Goal: Transaction & Acquisition: Purchase product/service

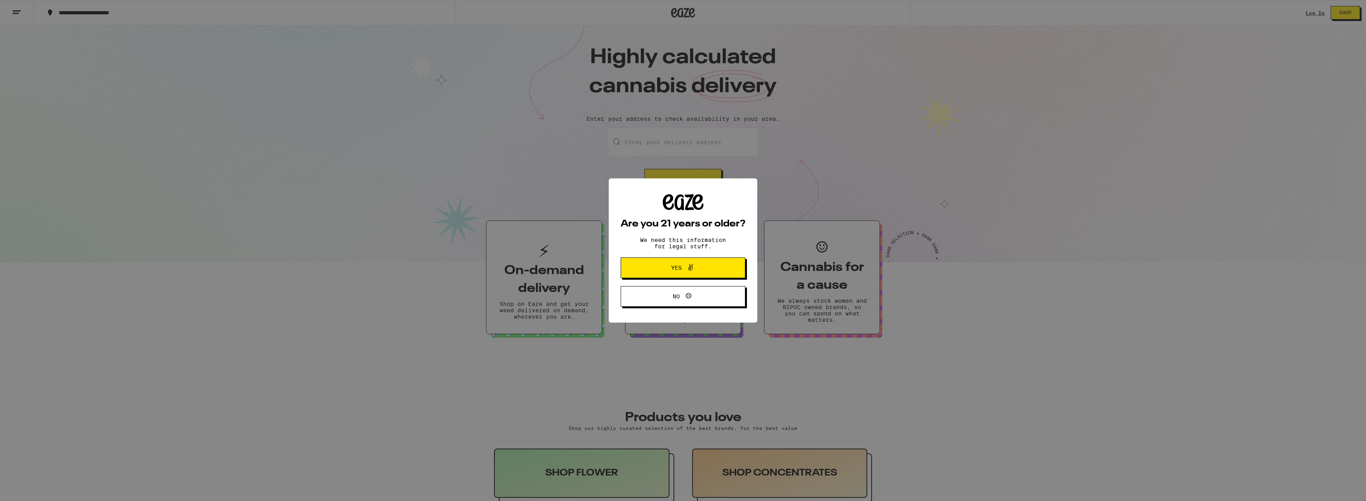
click at [680, 270] on span "Yes" at bounding box center [676, 268] width 11 height 6
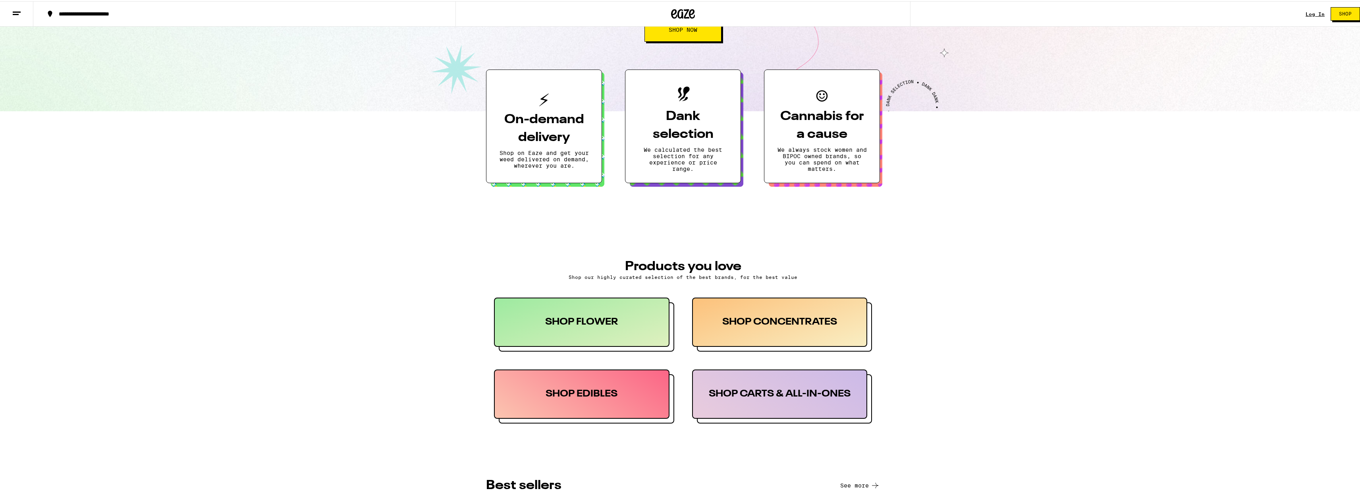
scroll to position [159, 0]
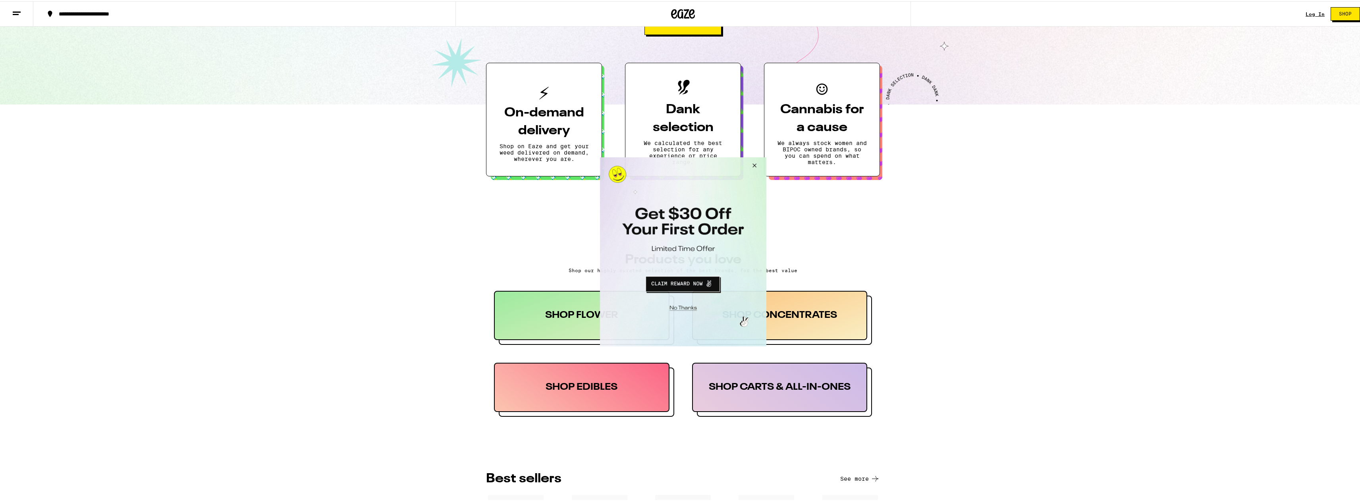
click at [756, 165] on button "Close Modal" at bounding box center [752, 166] width 21 height 19
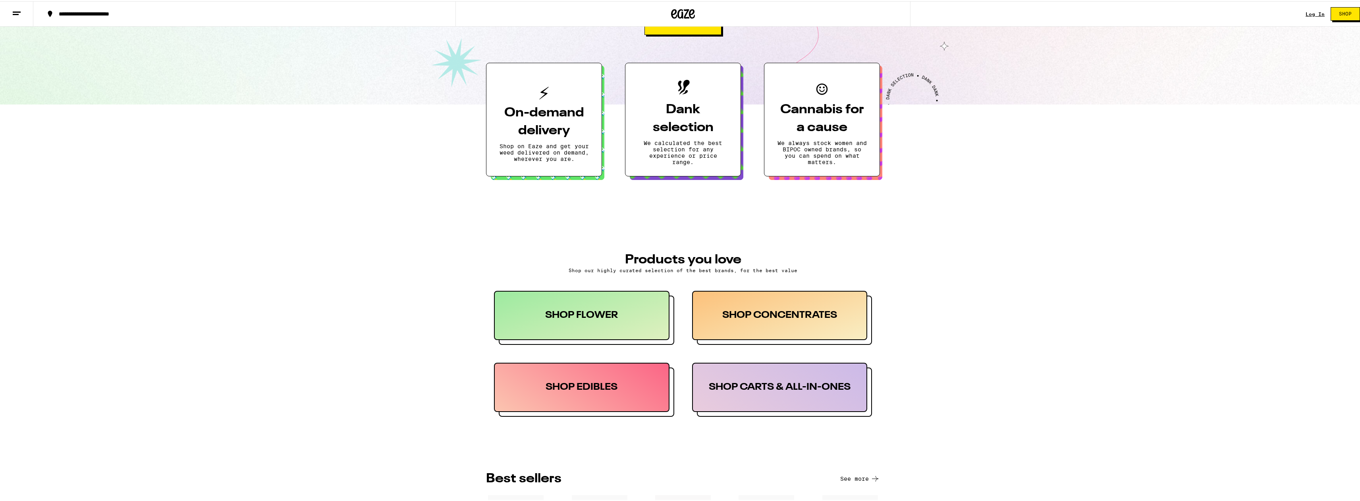
click at [19, 11] on line at bounding box center [17, 11] width 8 height 0
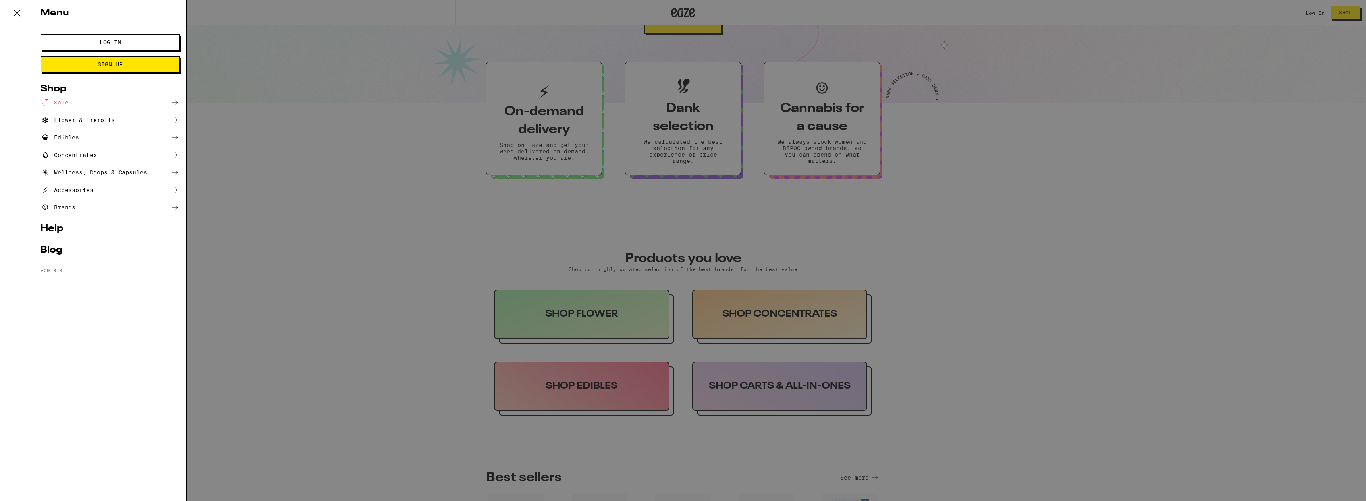
click at [52, 99] on div "Sale" at bounding box center [55, 103] width 28 height 10
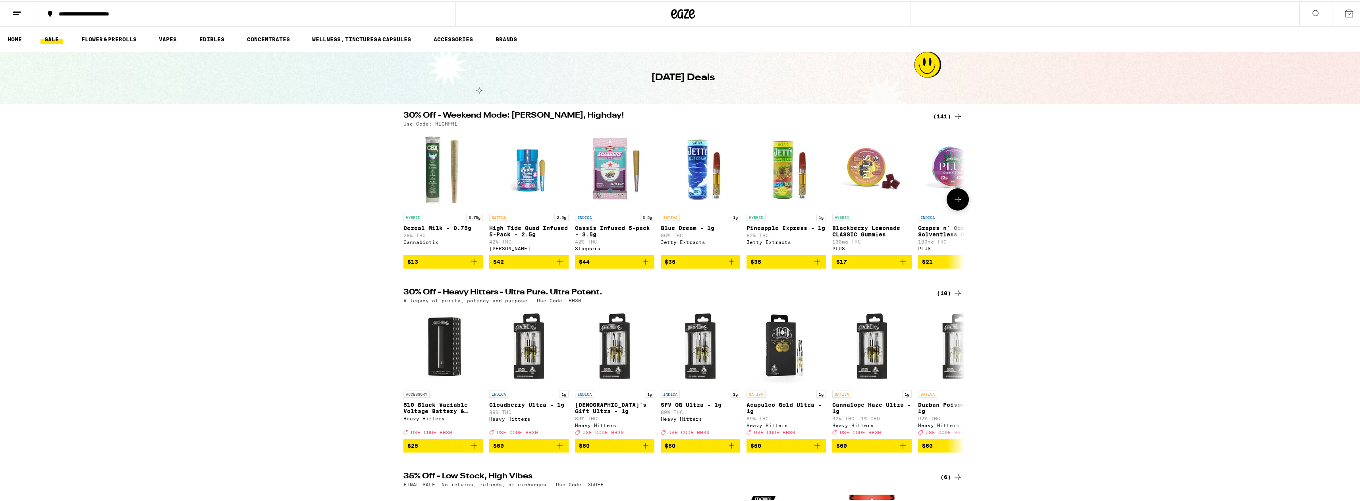
click at [729, 263] on icon "Add to bag" at bounding box center [732, 261] width 6 height 6
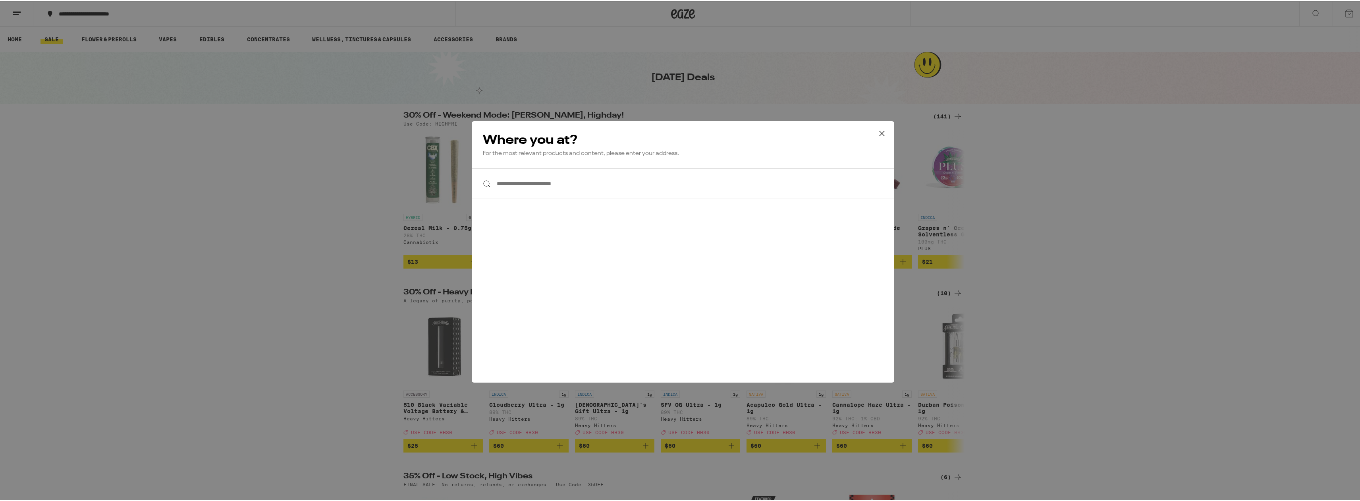
click at [563, 185] on input "**********" at bounding box center [683, 182] width 423 height 31
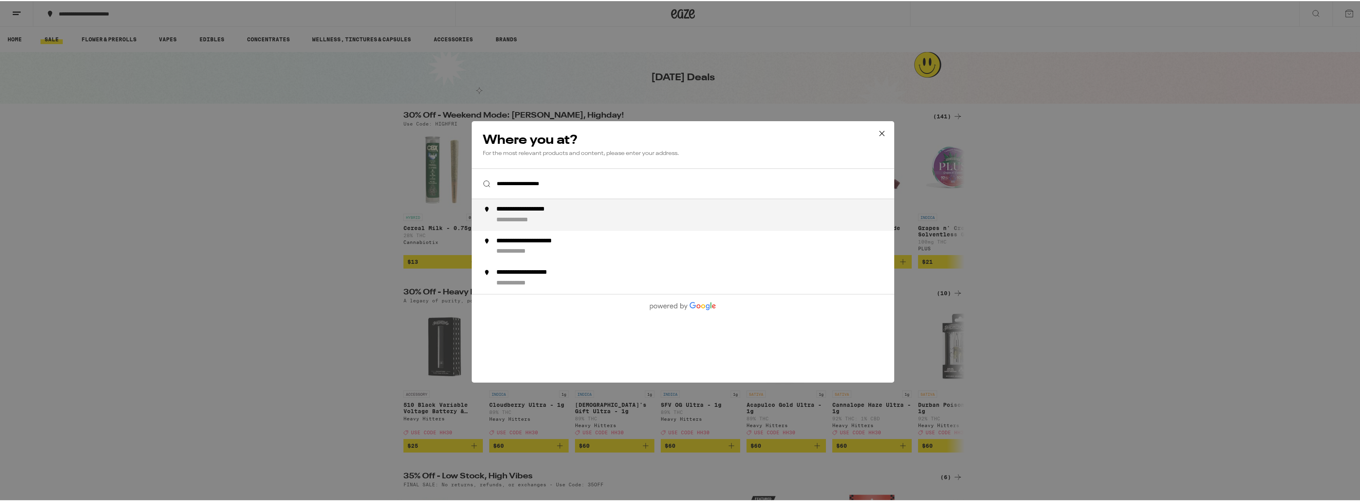
click at [555, 212] on div "**********" at bounding box center [537, 208] width 82 height 8
type input "**********"
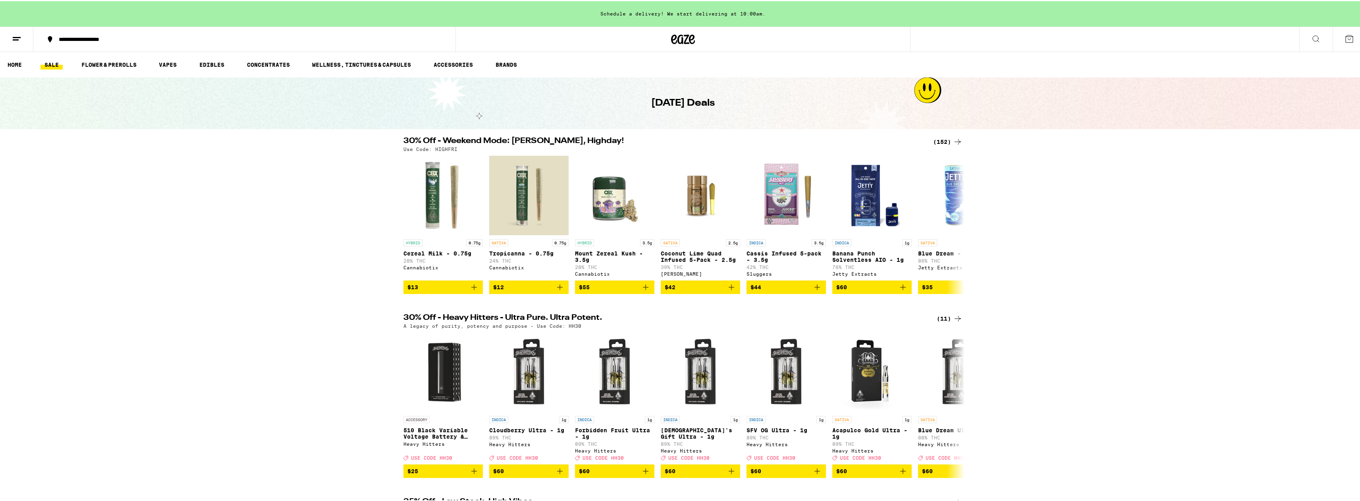
click at [941, 140] on div "(152)" at bounding box center [947, 141] width 29 height 10
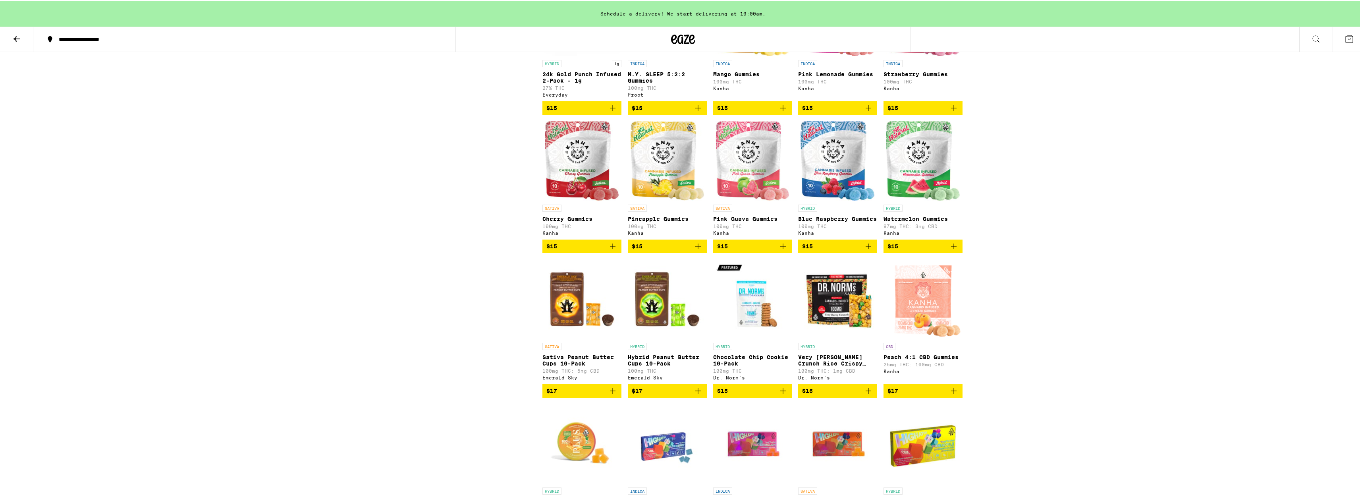
scroll to position [1628, 0]
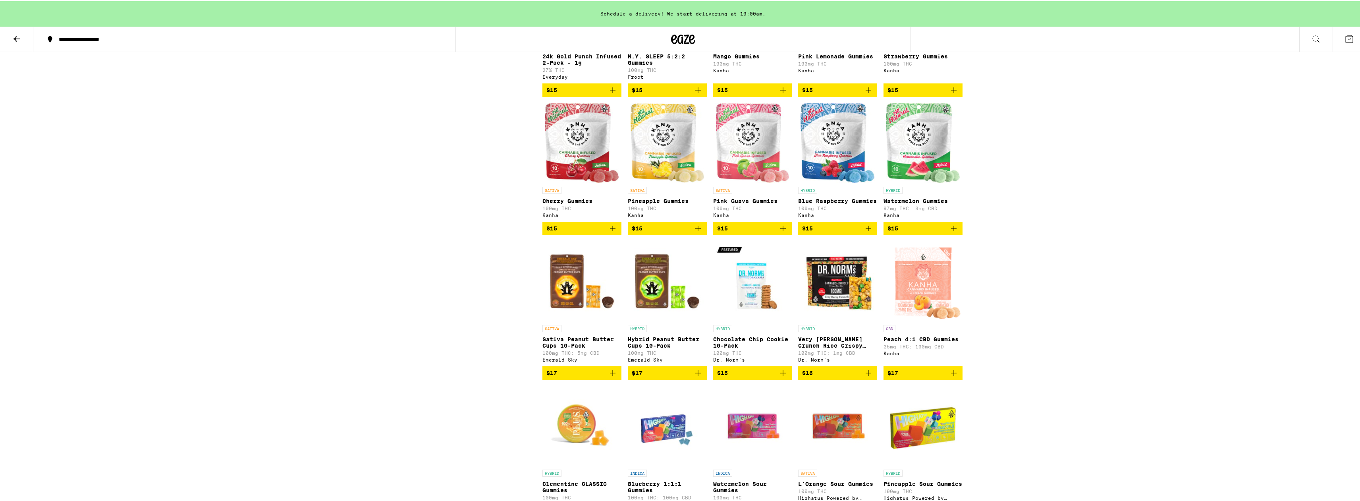
click at [778, 232] on icon "Add to bag" at bounding box center [783, 227] width 10 height 10
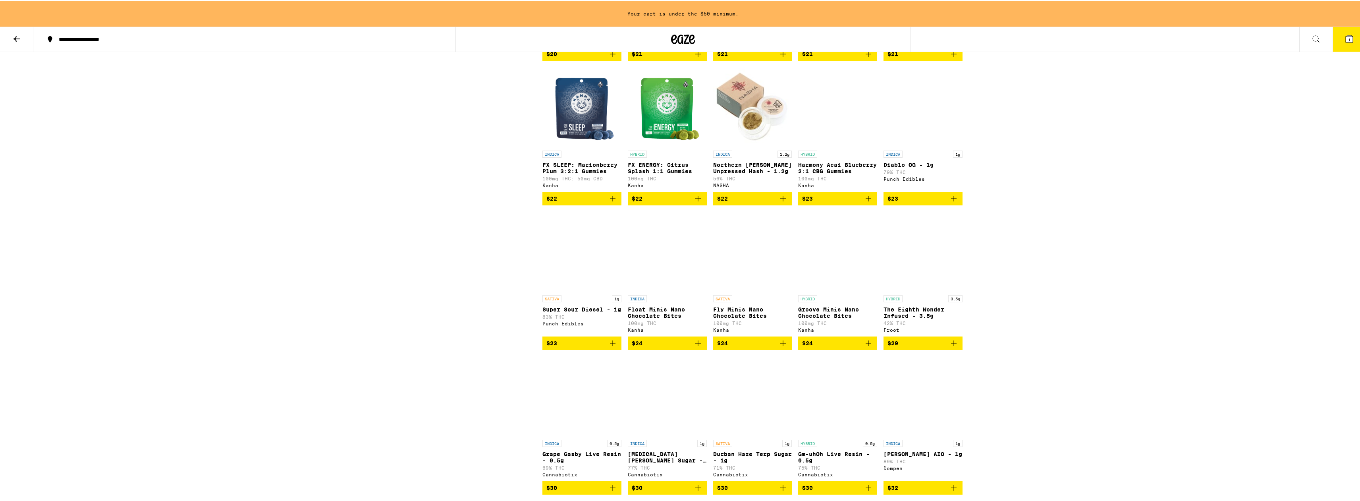
scroll to position [2820, 0]
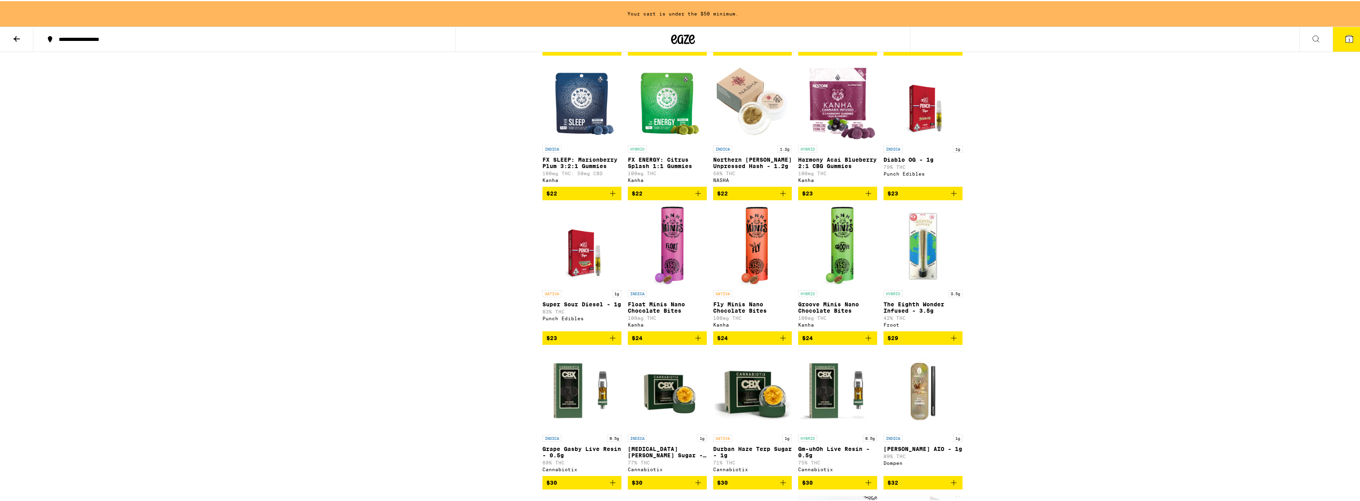
click at [781, 340] on icon "Add to bag" at bounding box center [783, 337] width 6 height 6
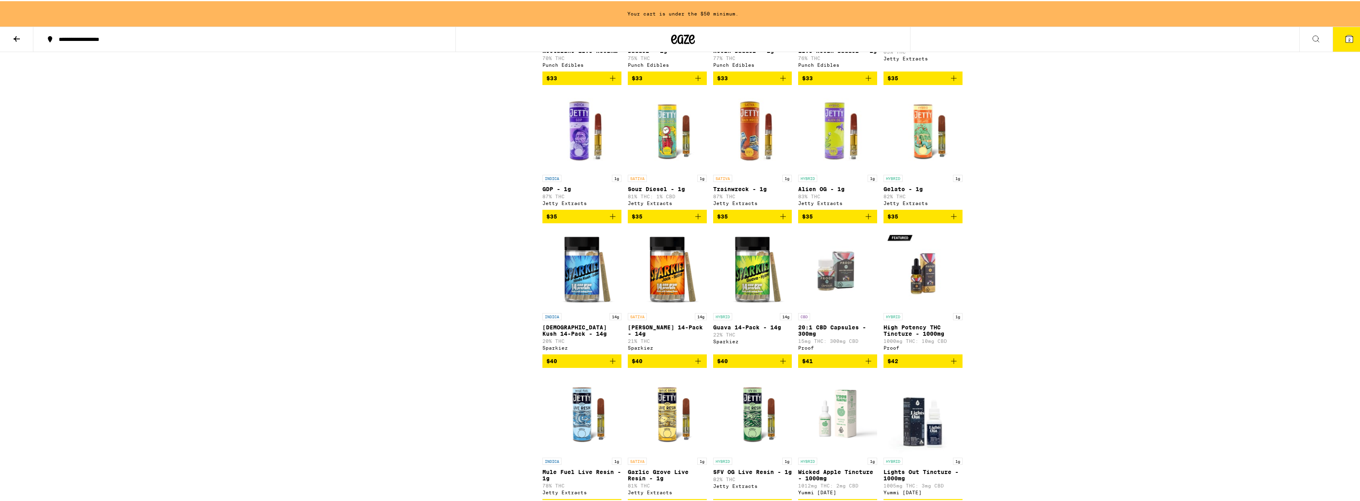
scroll to position [3535, 0]
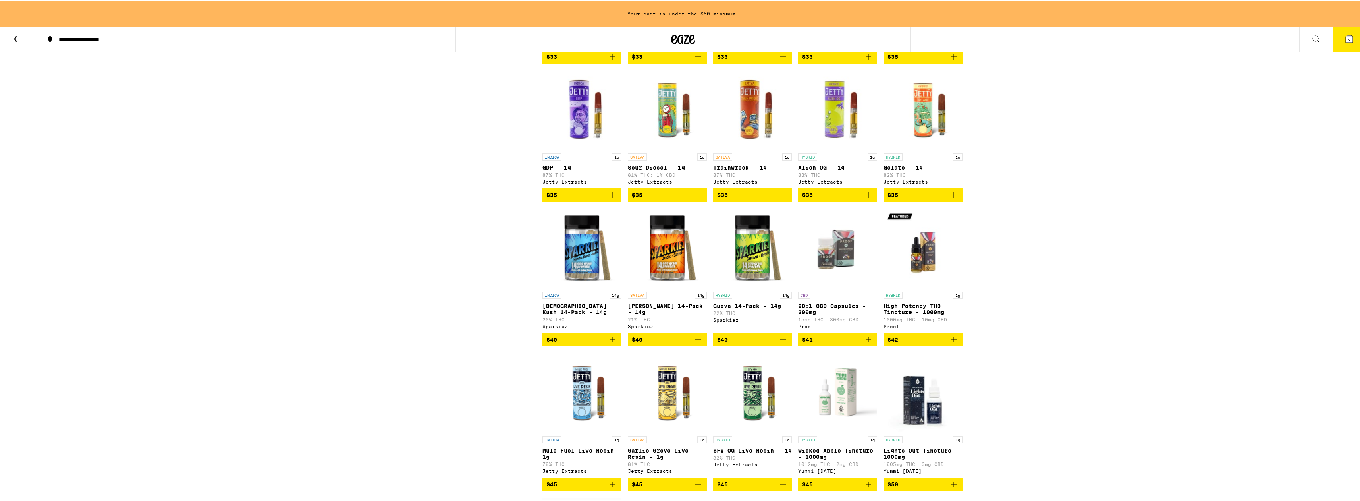
click at [780, 199] on icon "Add to bag" at bounding box center [783, 194] width 10 height 10
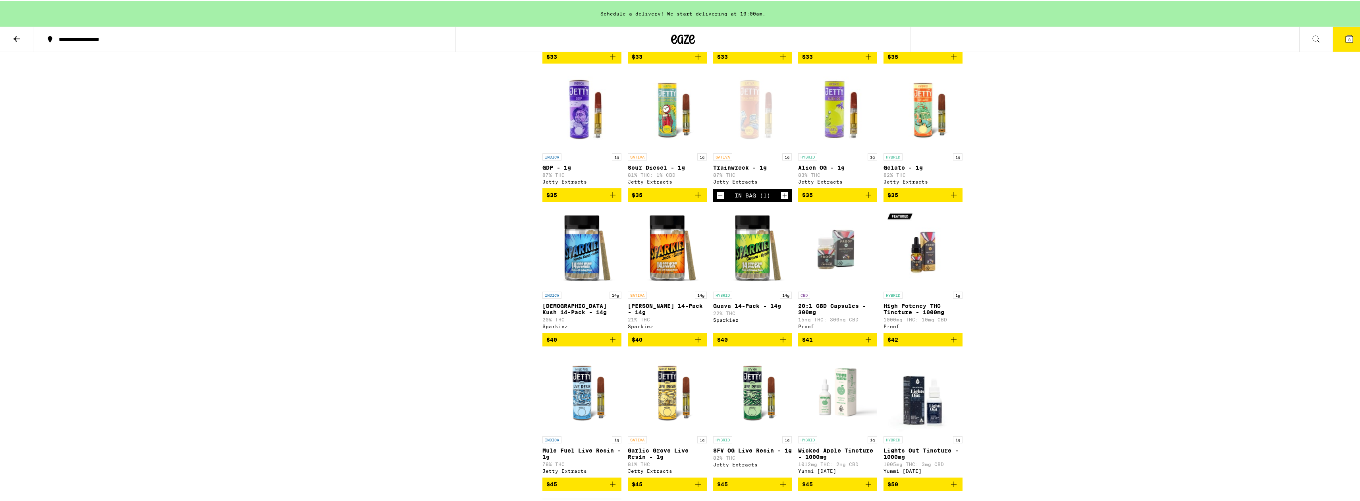
click at [693, 199] on icon "Add to bag" at bounding box center [698, 194] width 10 height 10
click at [1348, 40] on span "4" at bounding box center [1349, 38] width 2 height 5
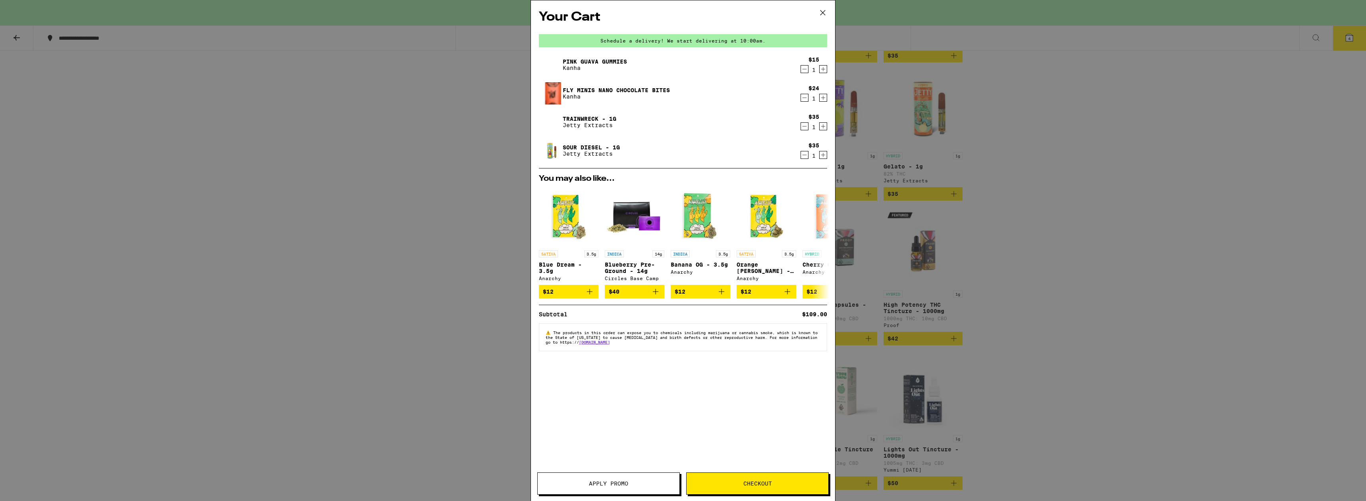
click at [823, 14] on icon at bounding box center [823, 13] width 12 height 12
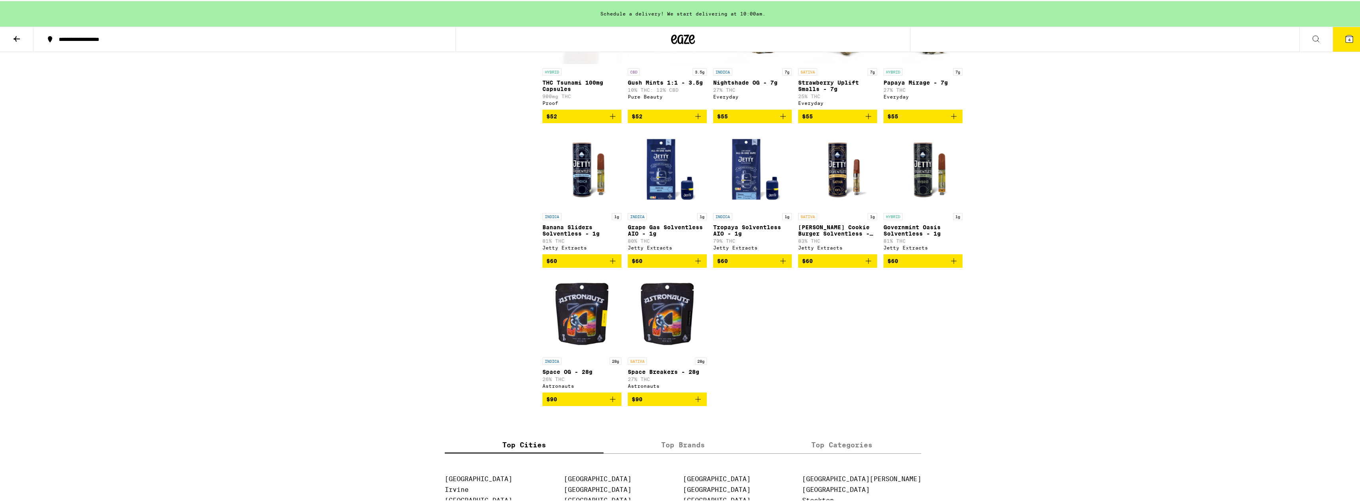
scroll to position [4210, 0]
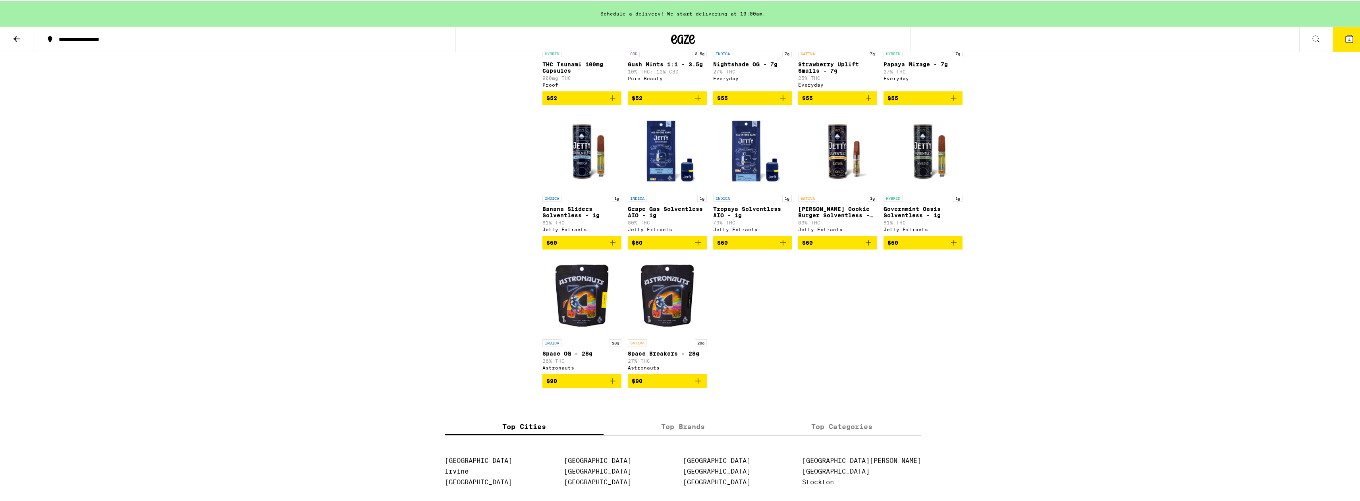
click at [866, 246] on icon "Add to bag" at bounding box center [869, 242] width 10 height 10
click at [951, 246] on icon "Add to bag" at bounding box center [954, 242] width 10 height 10
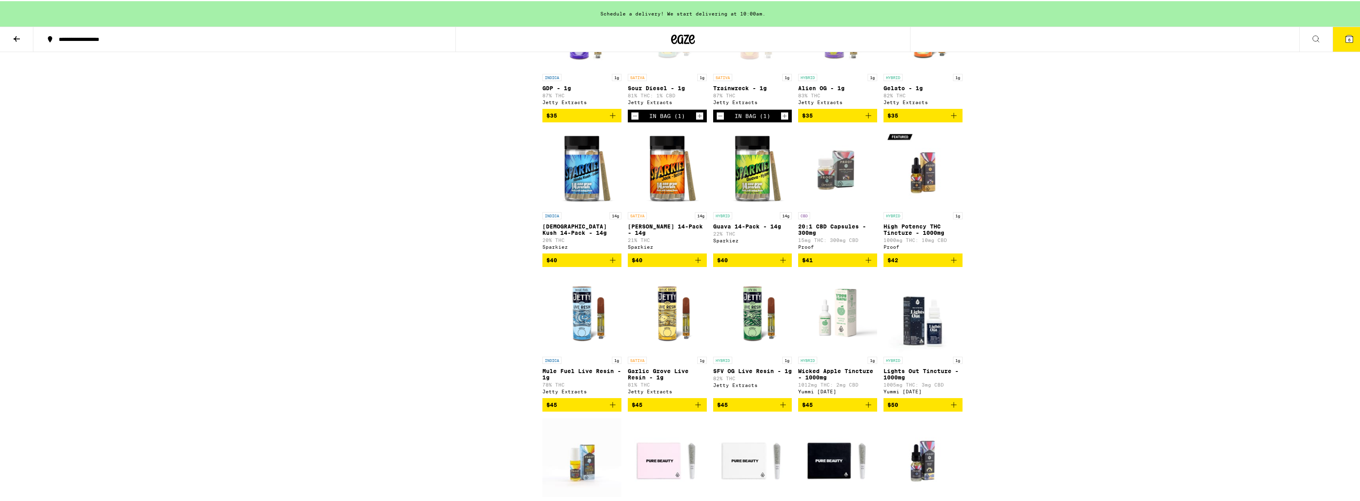
scroll to position [3575, 0]
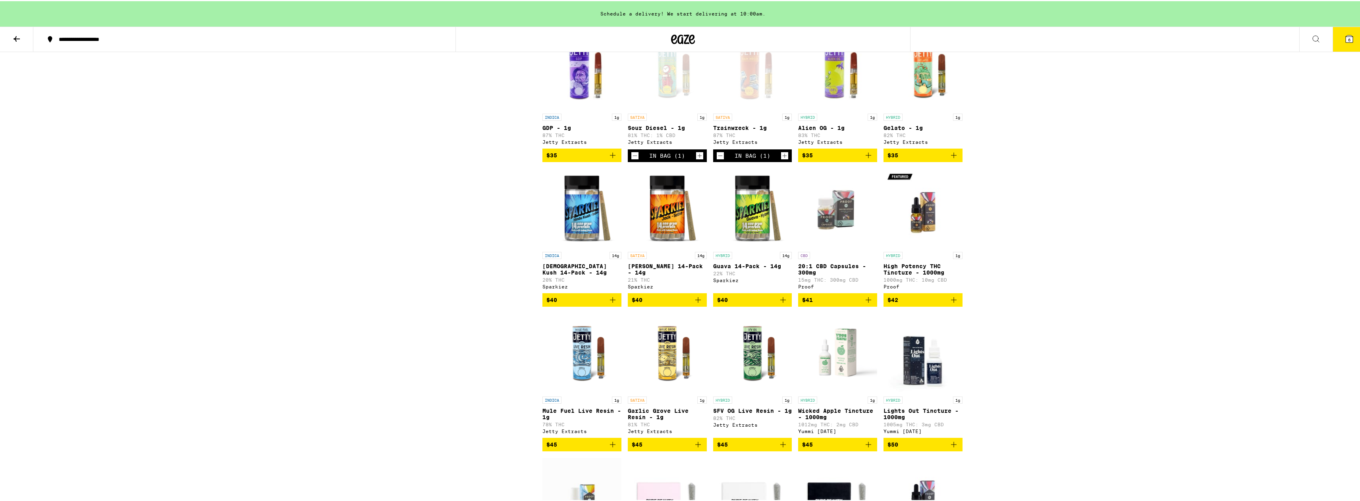
click at [632, 159] on icon "Decrement" at bounding box center [635, 155] width 7 height 10
click at [1334, 37] on button "5" at bounding box center [1349, 38] width 33 height 25
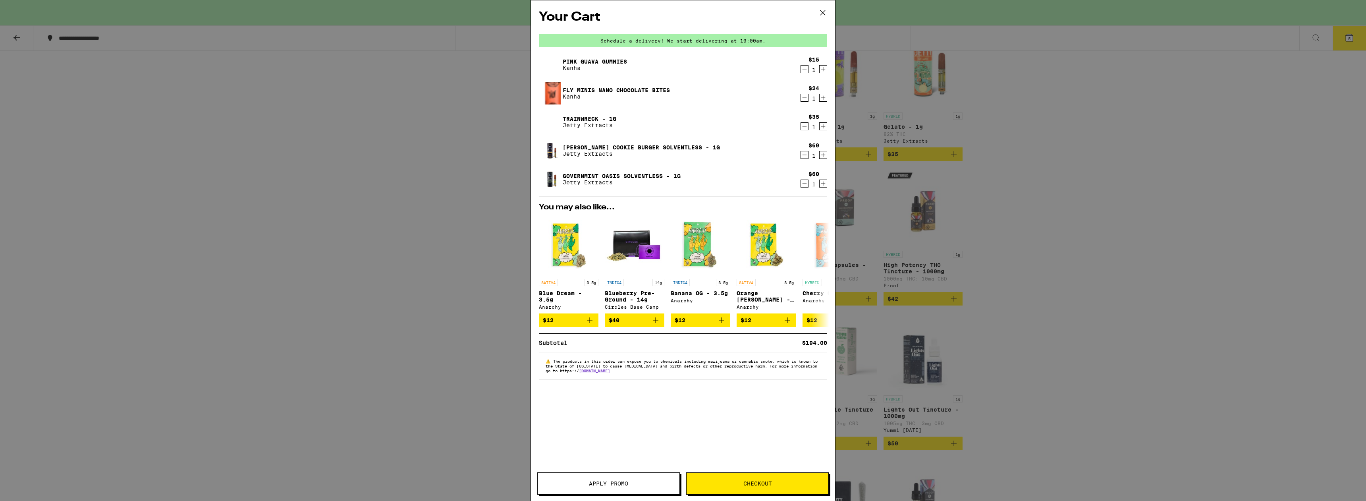
click at [612, 481] on span "Apply Promo" at bounding box center [608, 484] width 39 height 6
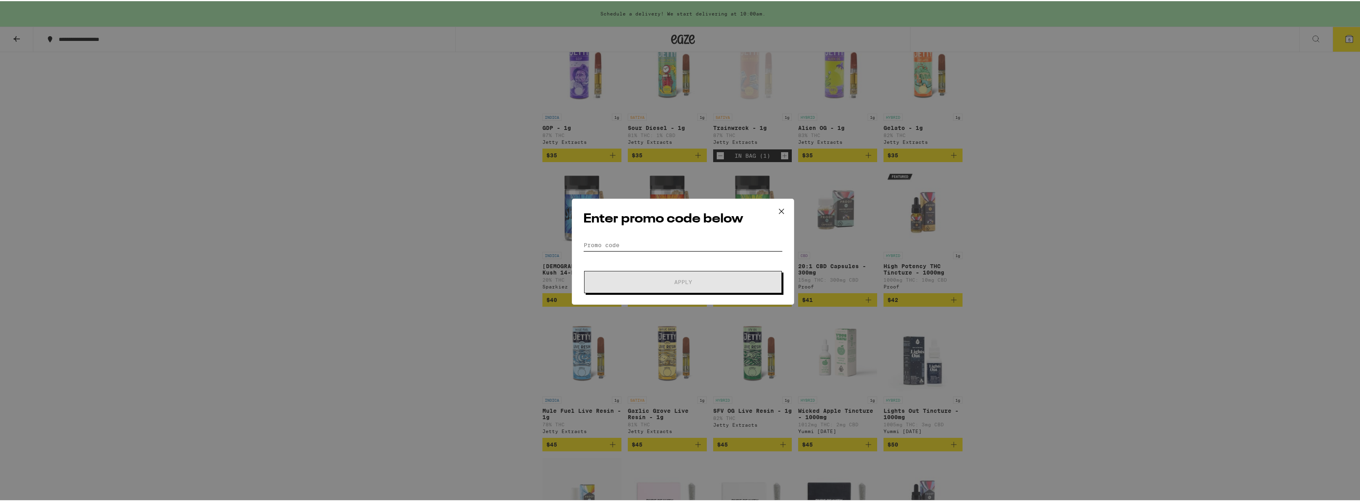
click at [627, 241] on input "Promo Code" at bounding box center [682, 244] width 199 height 12
type input "HIGHFRI"
click at [675, 279] on span "Apply" at bounding box center [683, 281] width 18 height 6
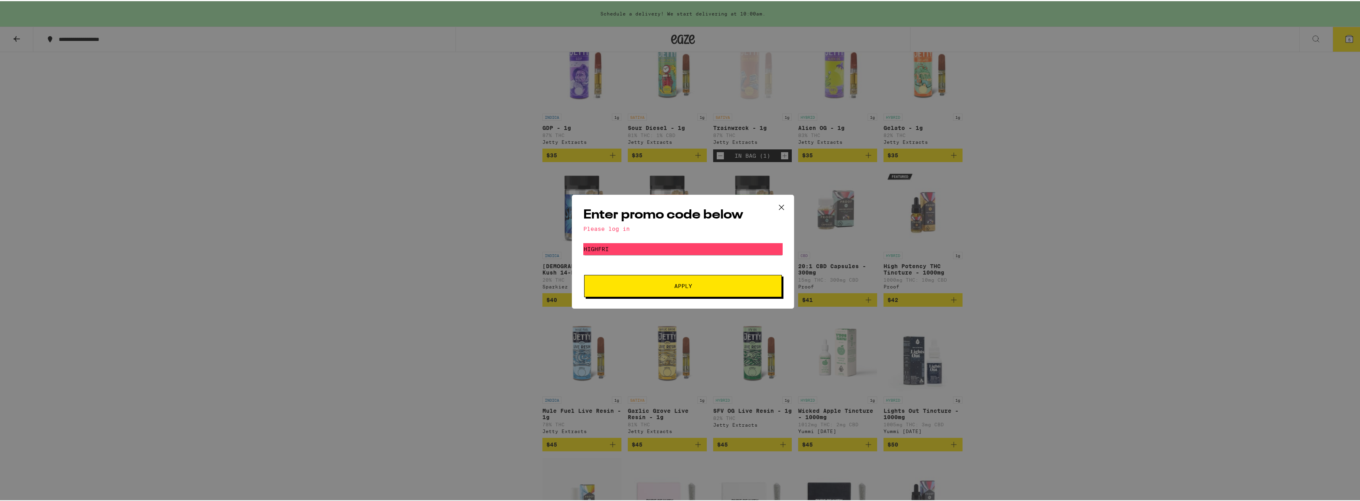
click at [781, 206] on icon at bounding box center [782, 206] width 12 height 12
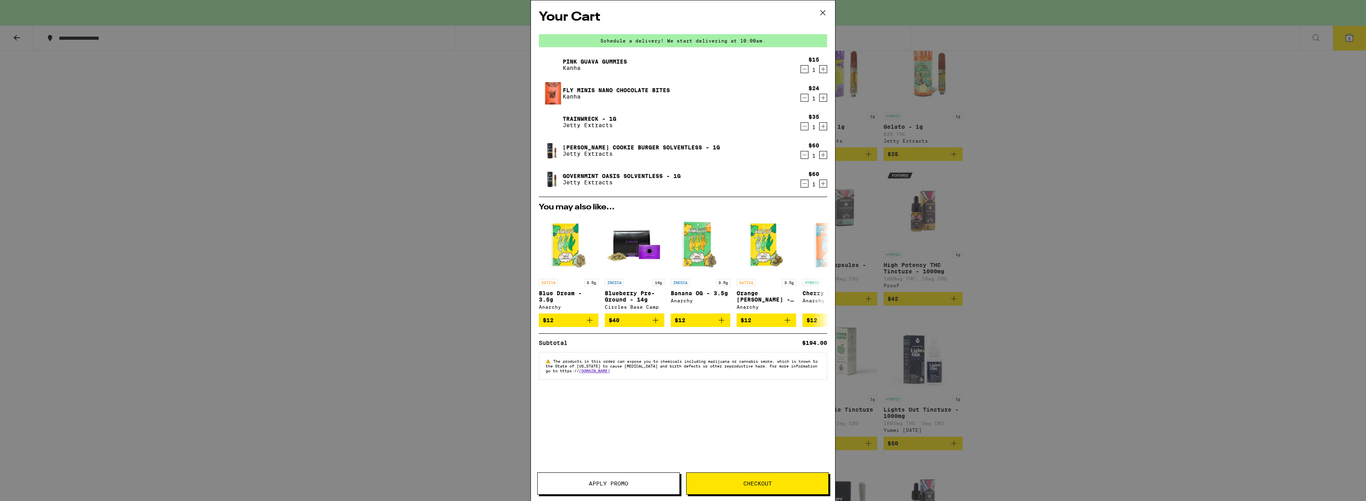
click at [821, 11] on icon at bounding box center [823, 12] width 5 height 5
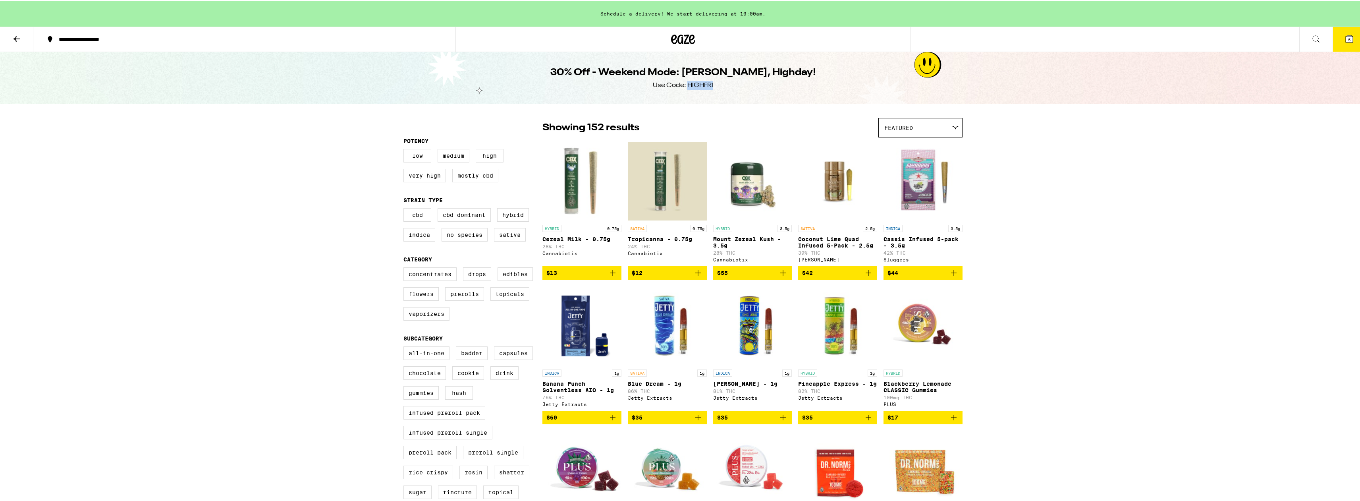
drag, startPoint x: 716, startPoint y: 85, endPoint x: 706, endPoint y: 89, distance: 10.6
click at [684, 86] on div "30% Off - Weekend Mode: [PERSON_NAME], Highday! Use Code: HIGHFRI" at bounding box center [683, 77] width 305 height 52
copy div "HIGHFRI"
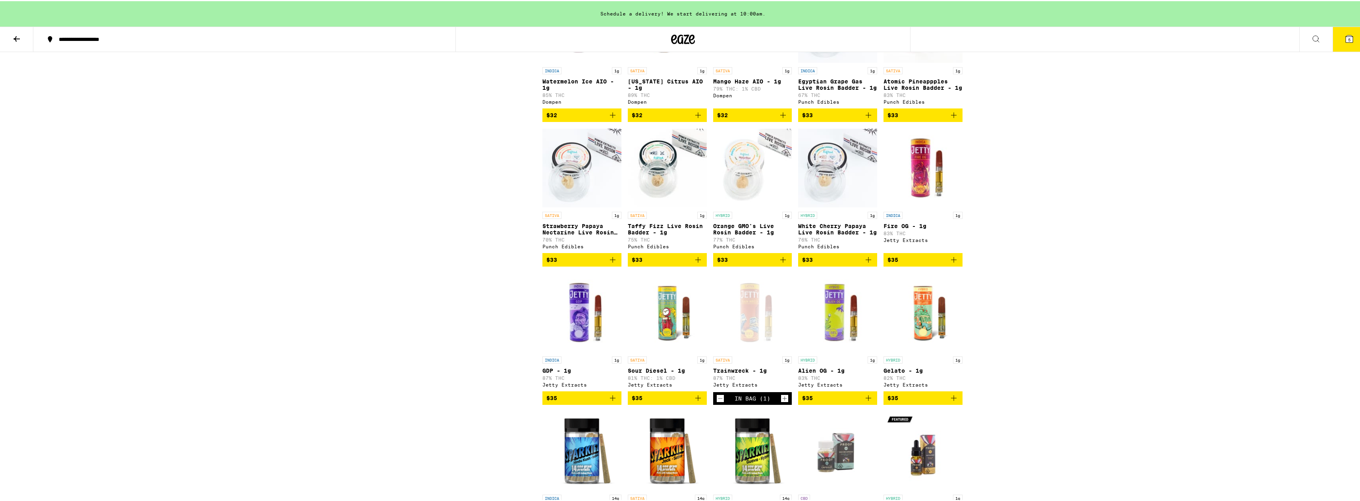
scroll to position [3257, 0]
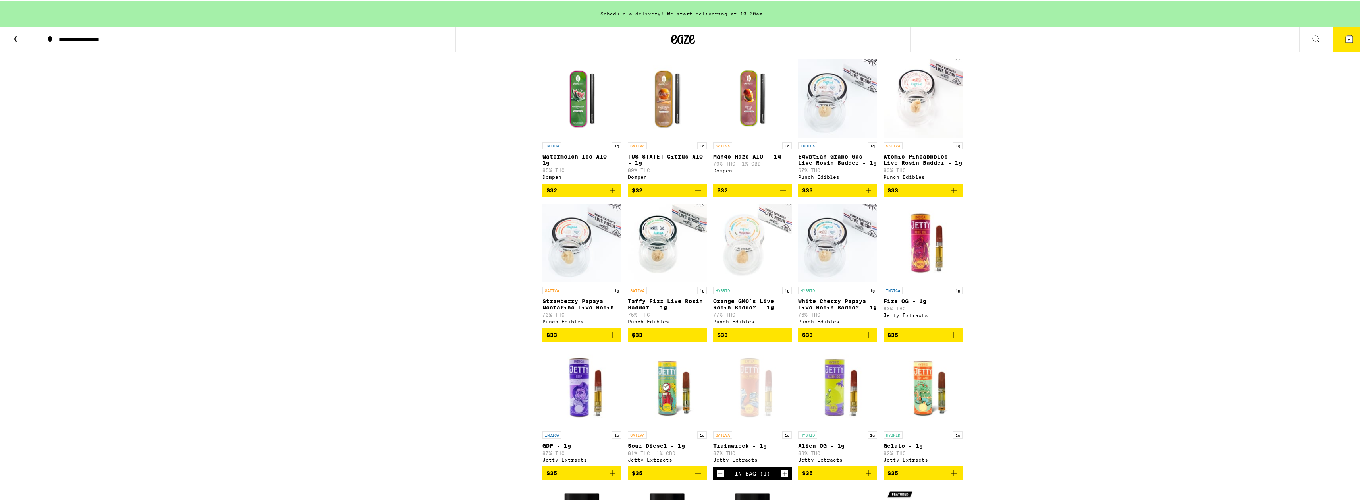
click at [660, 137] on img "Open page for California Citrus AIO - 1g from Dompen" at bounding box center [667, 97] width 79 height 79
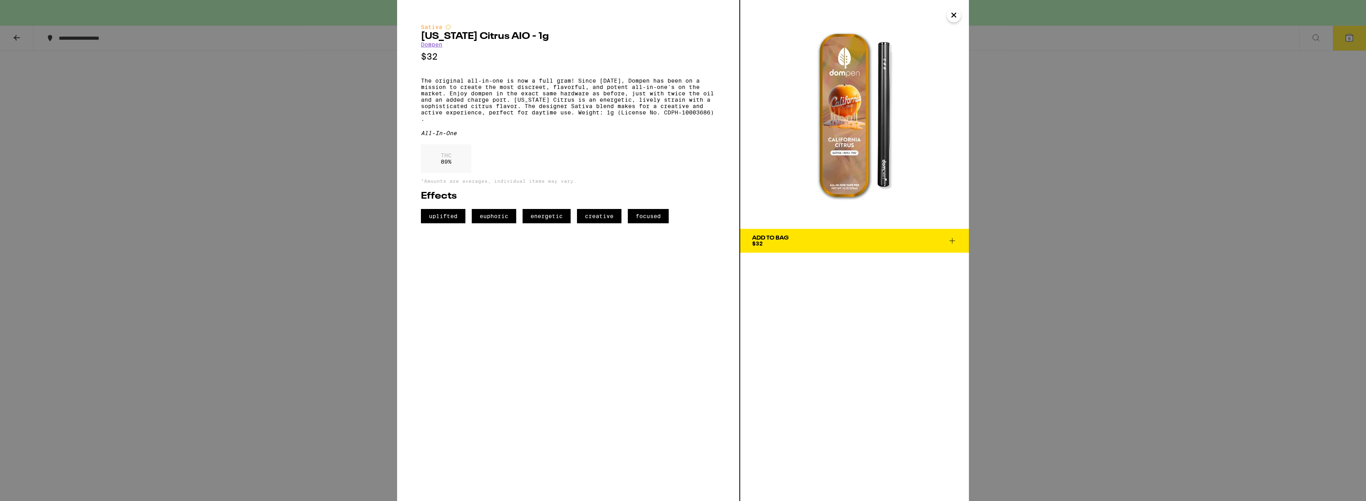
click at [787, 242] on div "Add To Bag $32" at bounding box center [770, 240] width 37 height 11
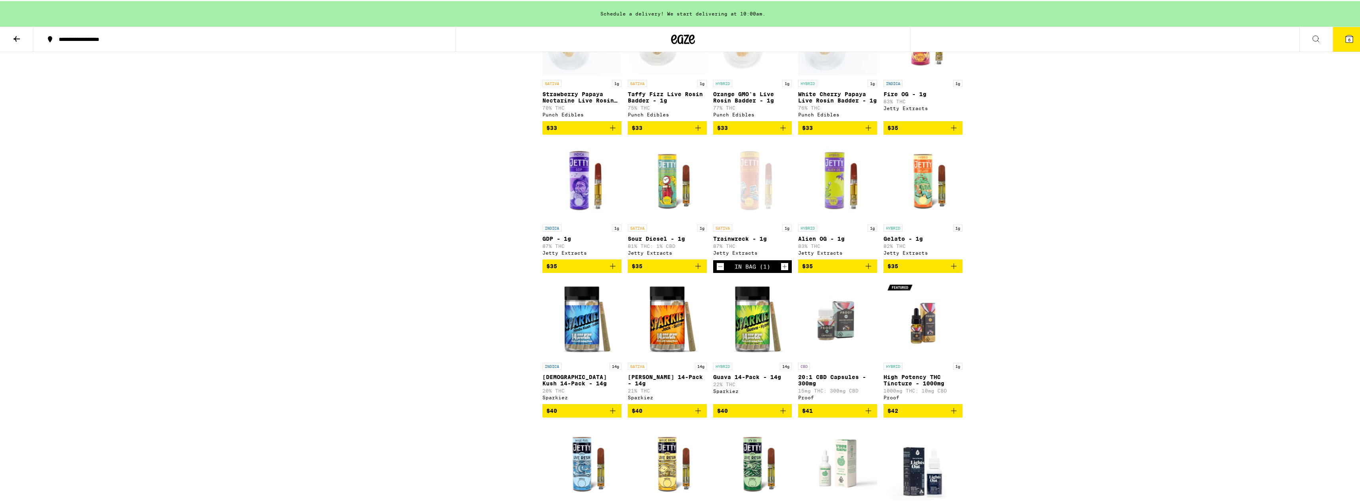
scroll to position [3495, 0]
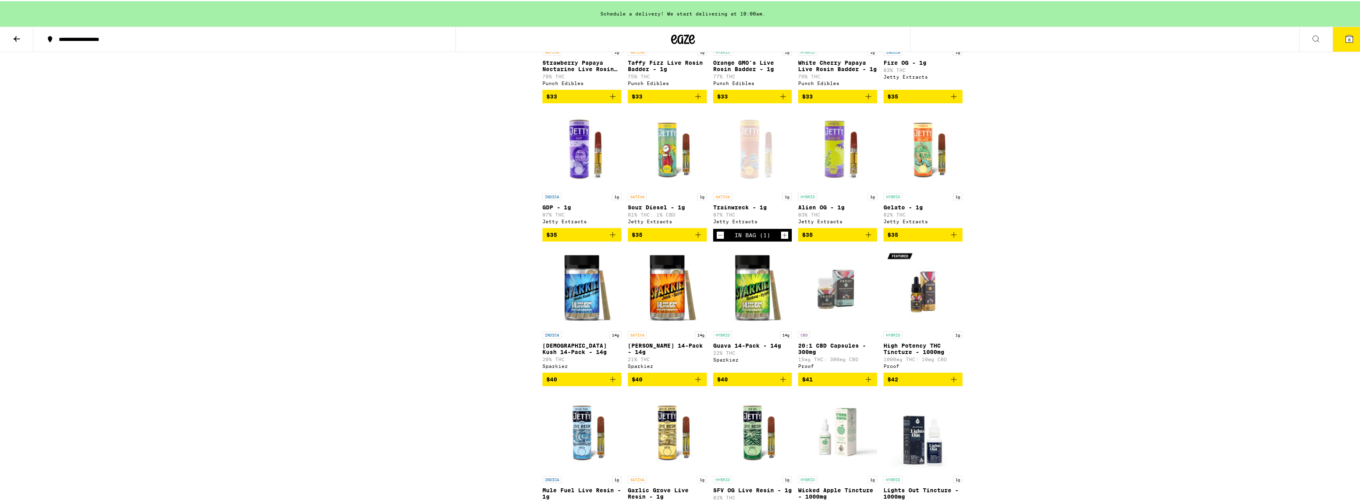
click at [608, 238] on icon "Add to bag" at bounding box center [613, 234] width 10 height 10
click at [1351, 35] on button "7" at bounding box center [1349, 38] width 33 height 25
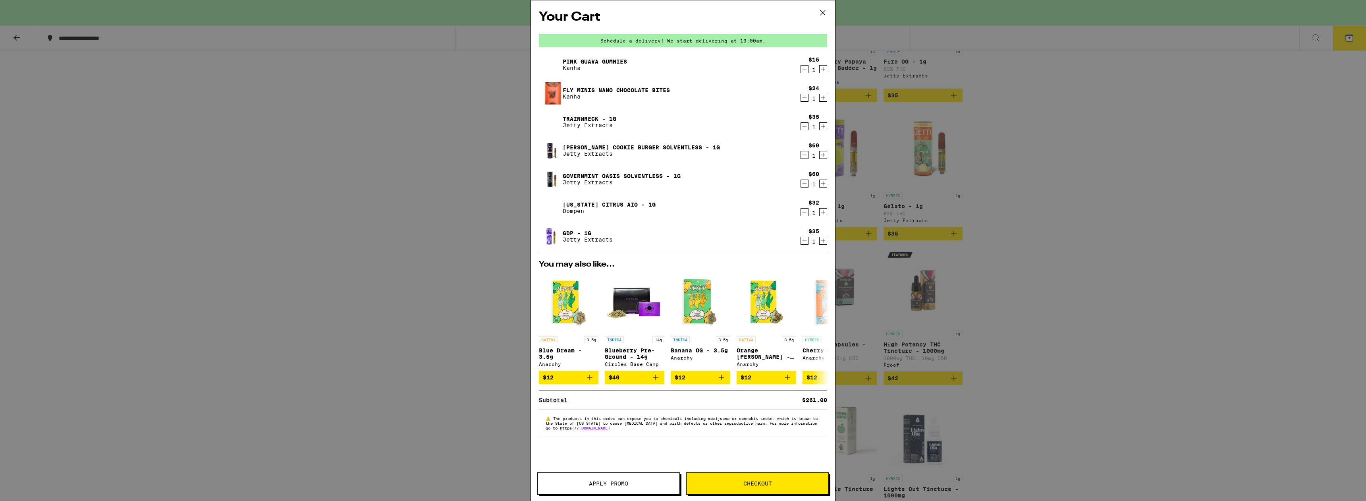
click at [621, 483] on span "Apply Promo" at bounding box center [608, 484] width 39 height 6
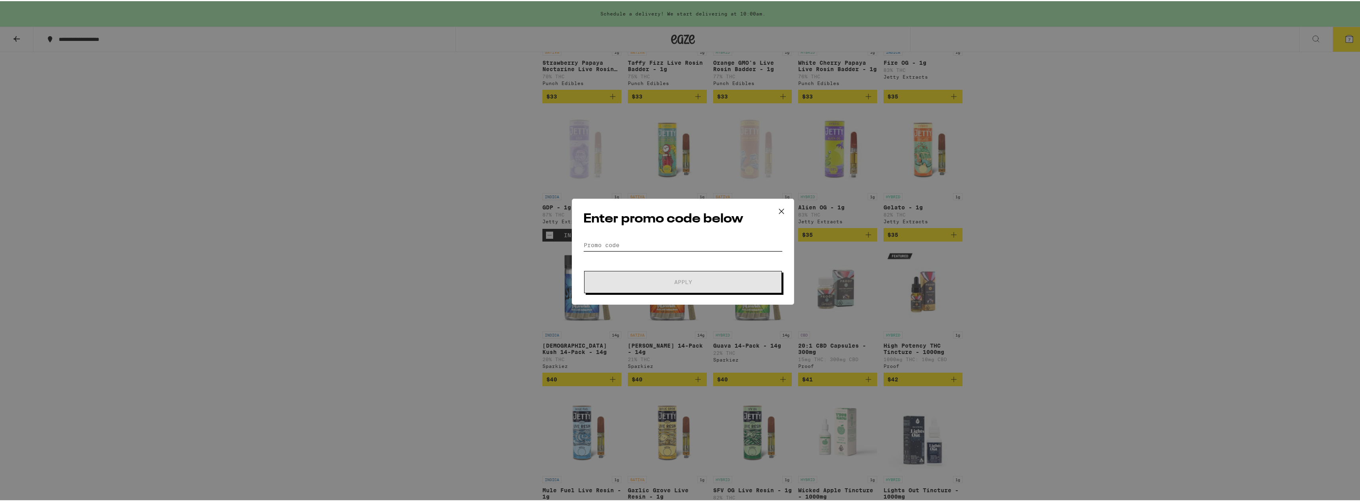
click at [632, 243] on input "Promo Code" at bounding box center [682, 244] width 199 height 12
type input "HIGHFRI"
click at [682, 280] on span "Apply" at bounding box center [683, 281] width 18 height 6
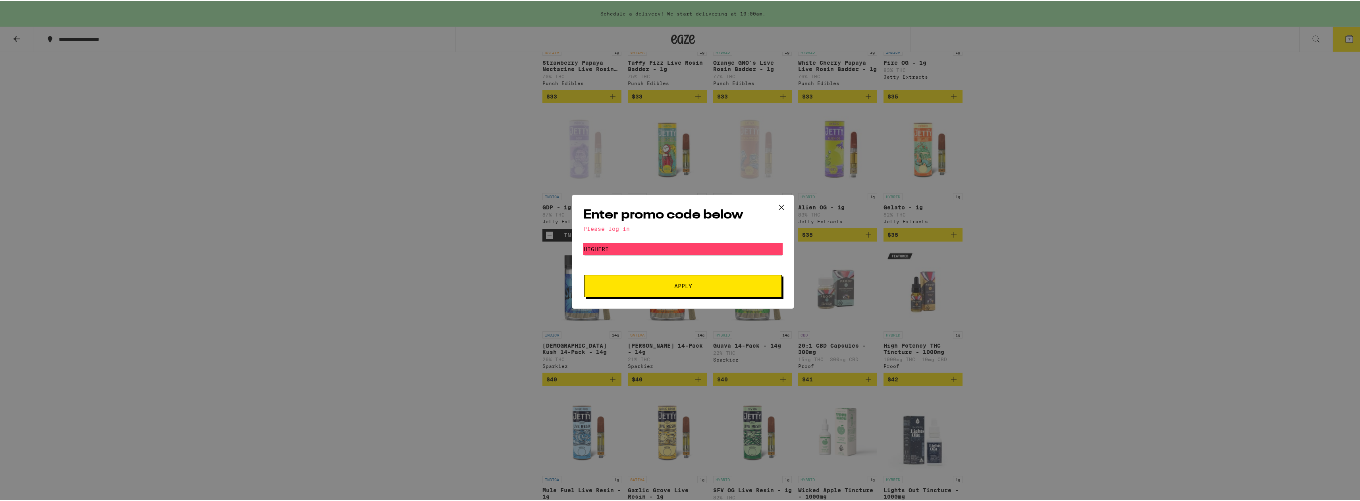
click at [780, 207] on icon at bounding box center [782, 206] width 12 height 12
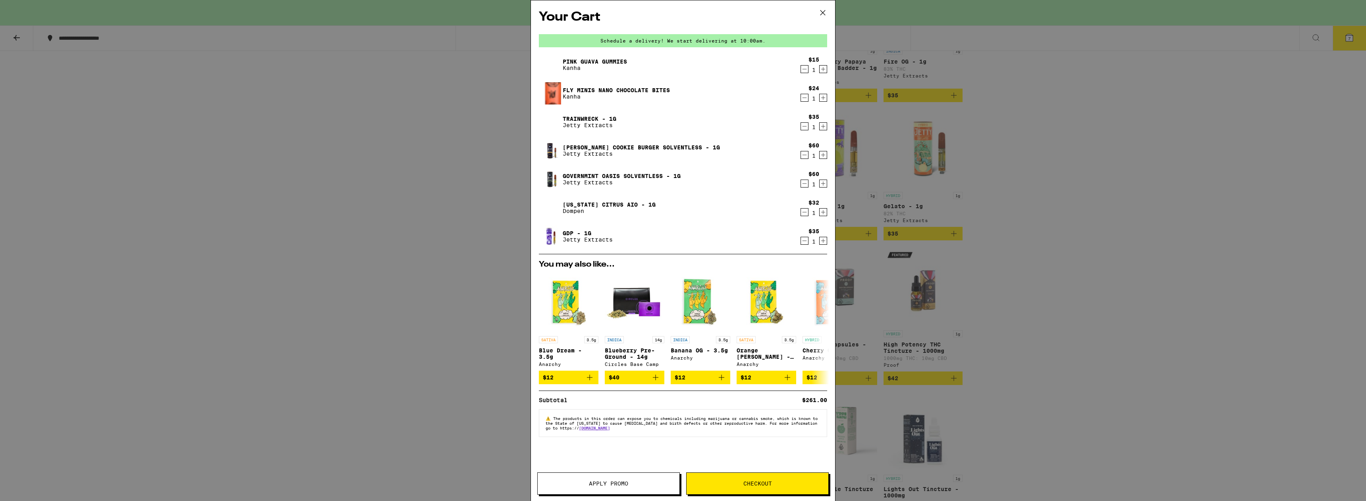
click at [822, 11] on icon at bounding box center [823, 13] width 12 height 12
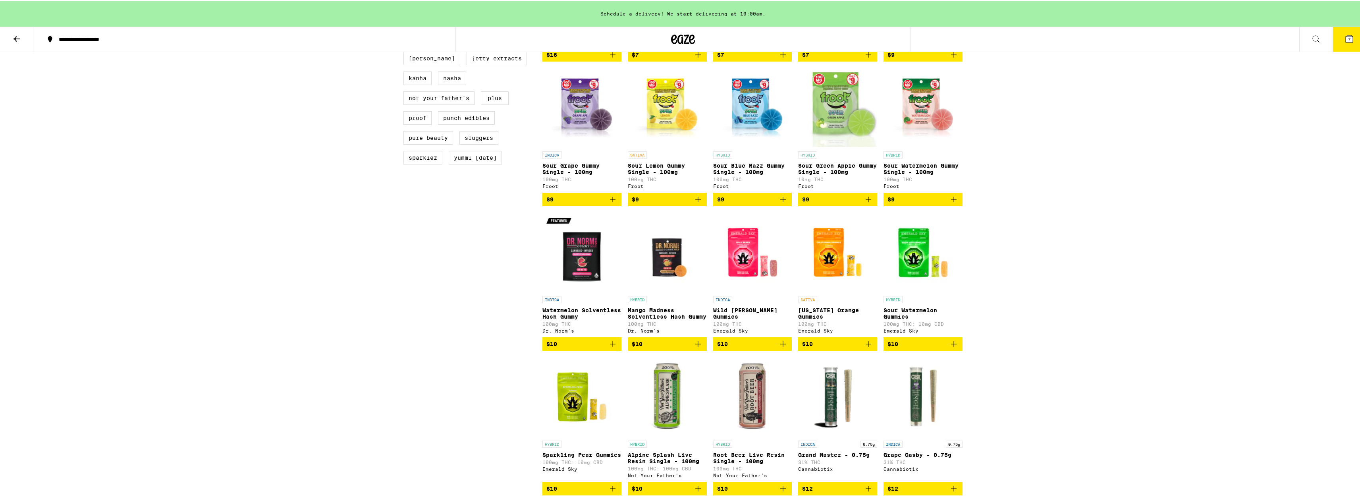
scroll to position [516, 0]
